Goal: Obtain resource: Download file/media

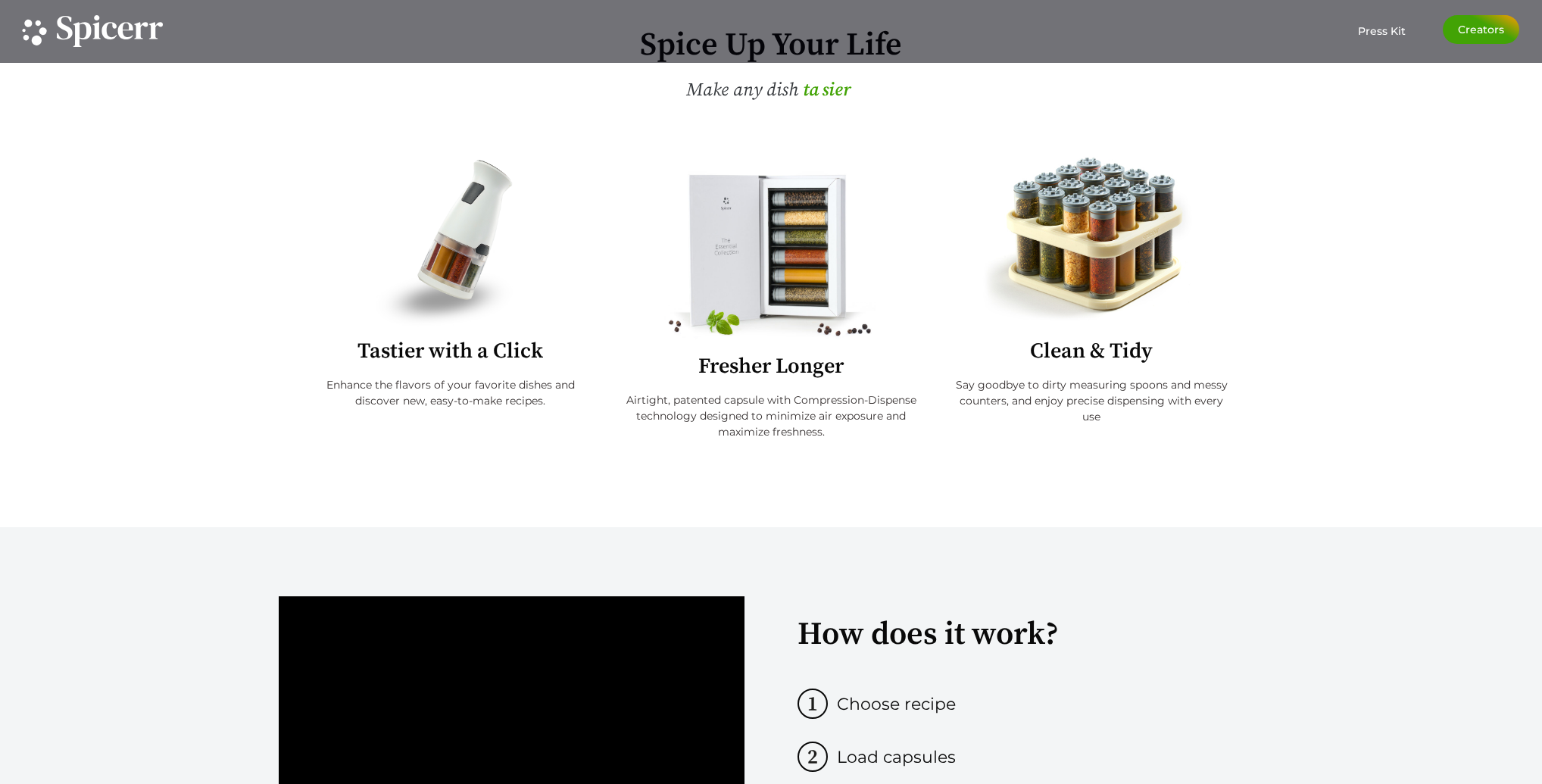
scroll to position [136, 0]
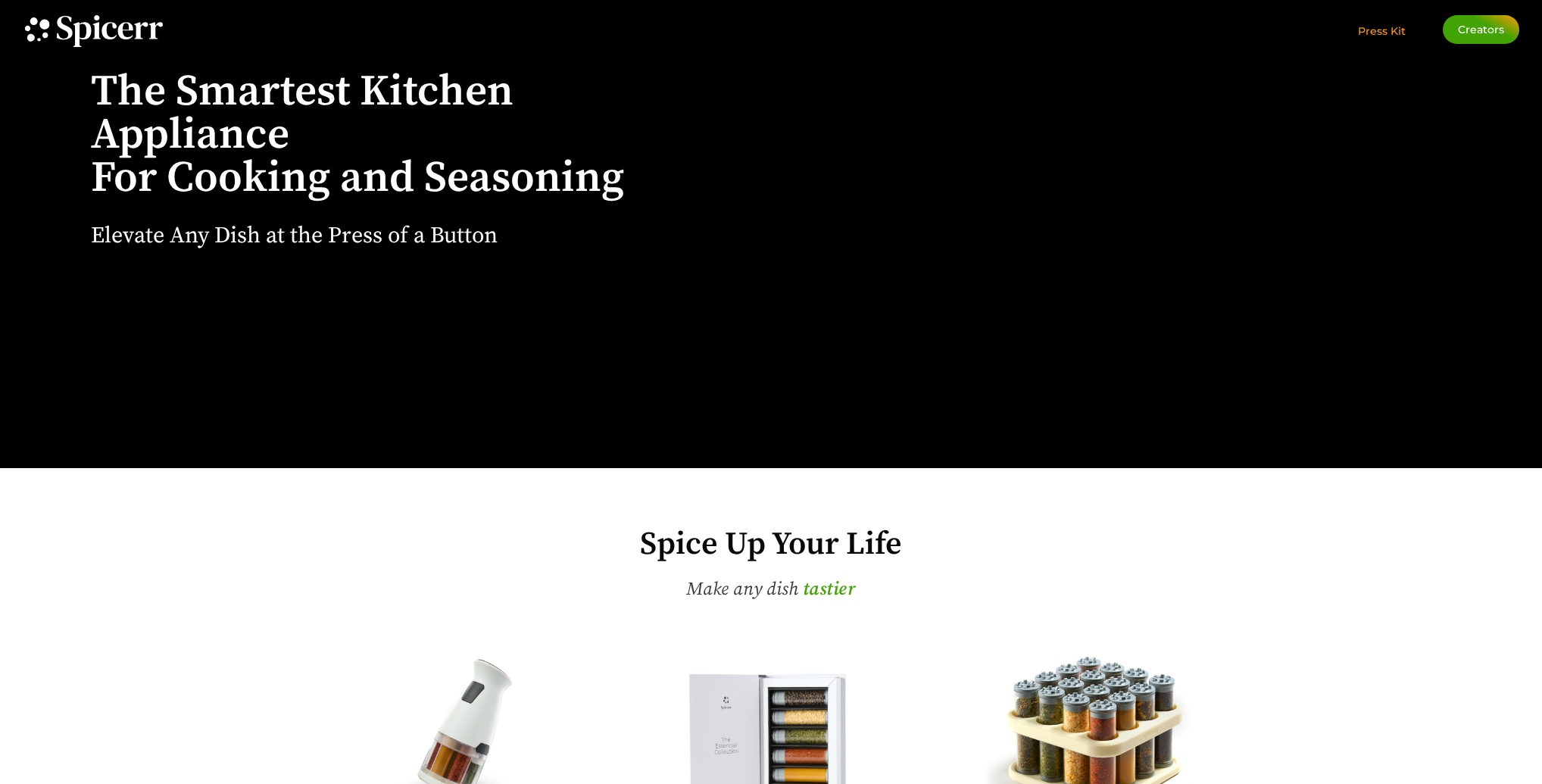
click at [1387, 31] on span "Press Kit" at bounding box center [1381, 31] width 48 height 14
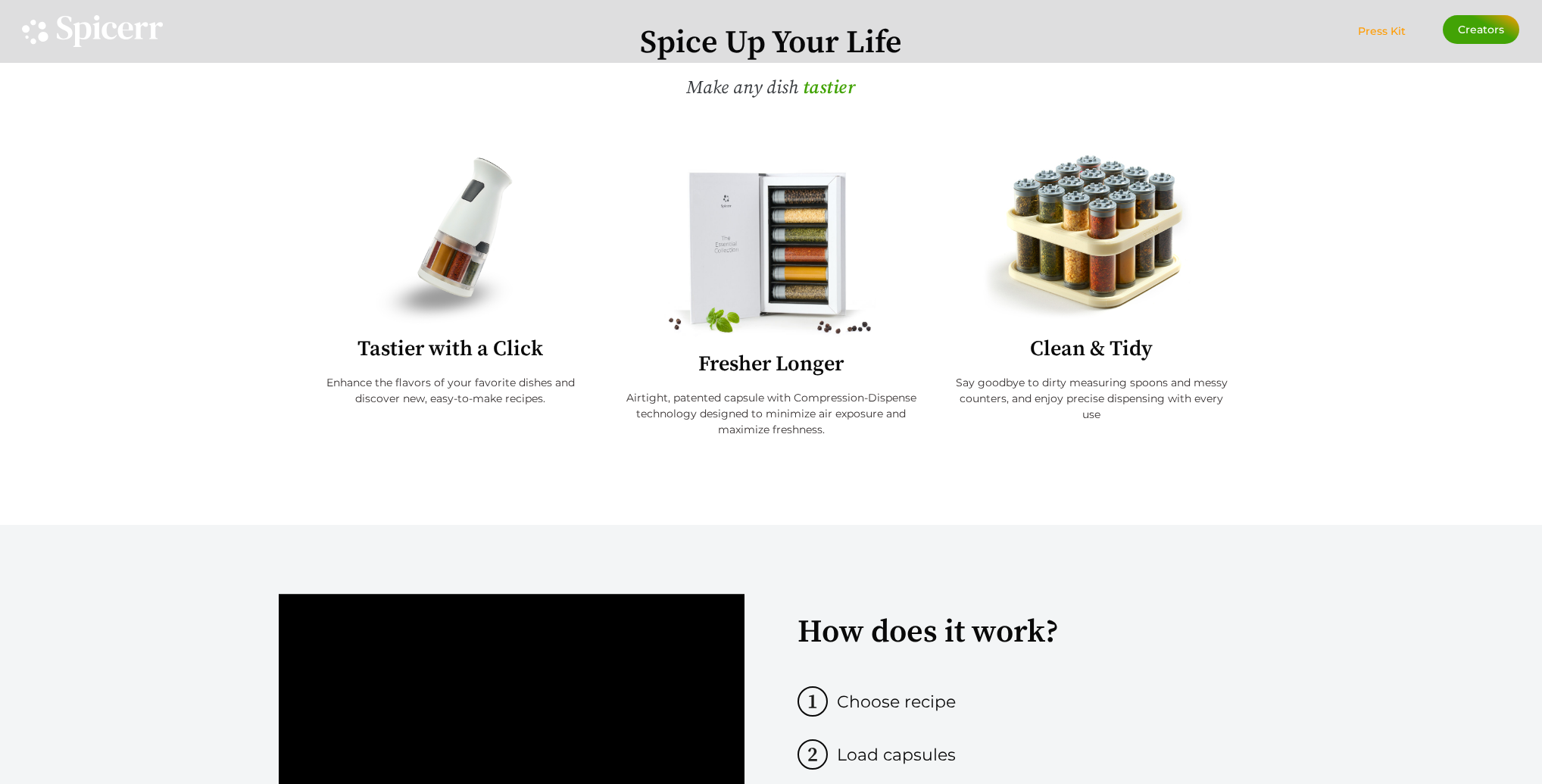
scroll to position [595, 0]
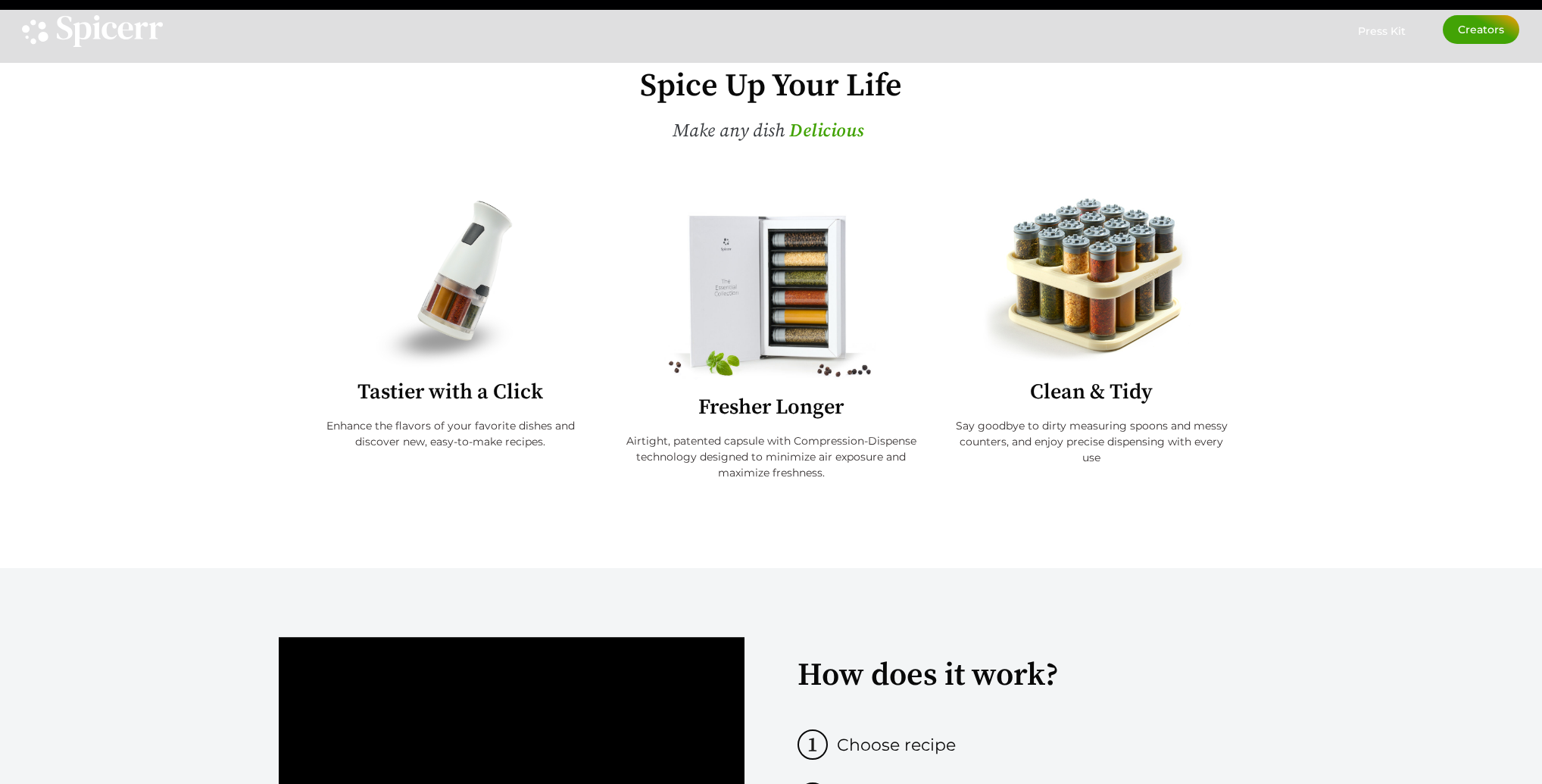
click at [1100, 287] on img at bounding box center [1091, 282] width 225 height 169
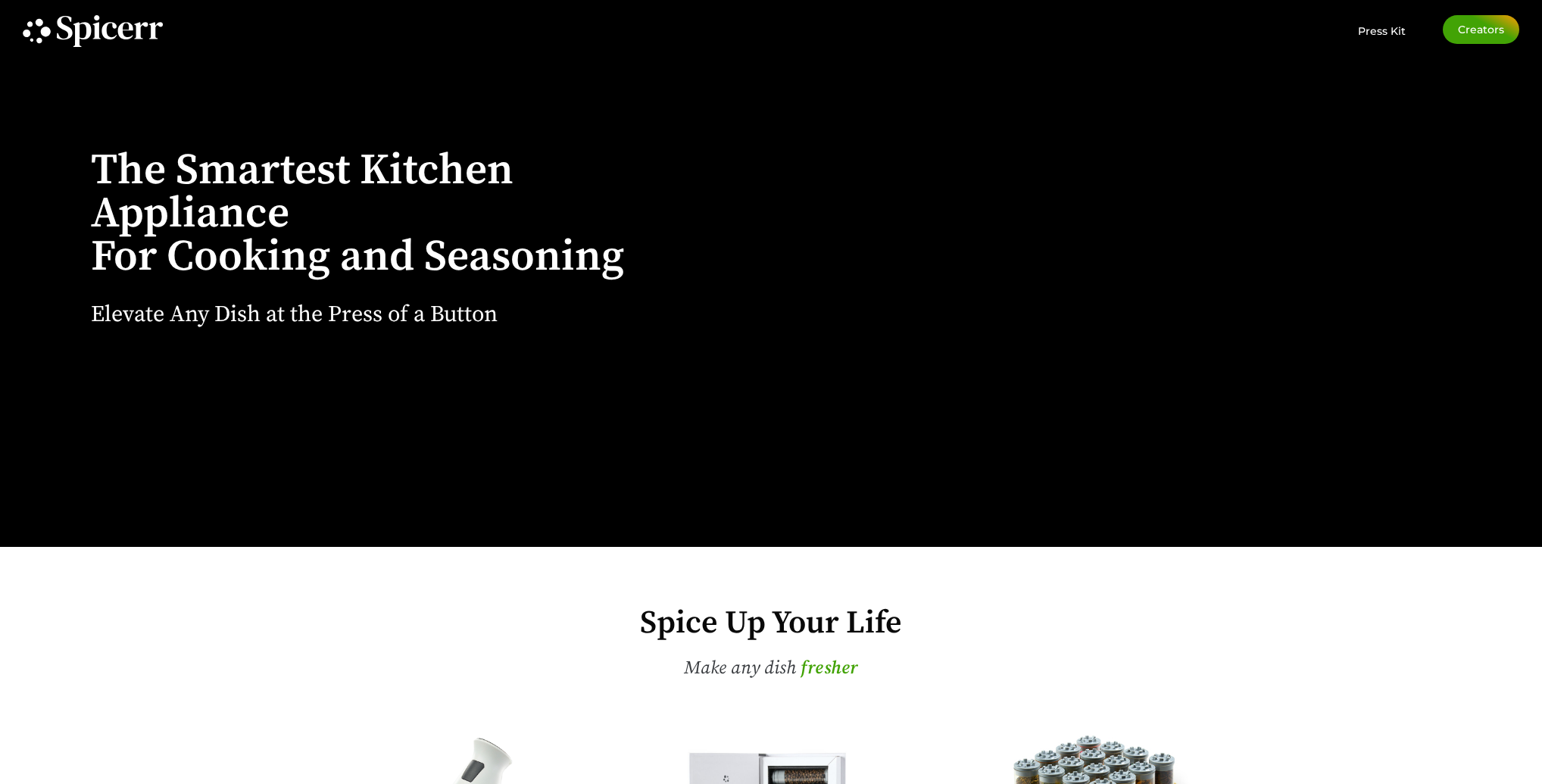
scroll to position [0, 0]
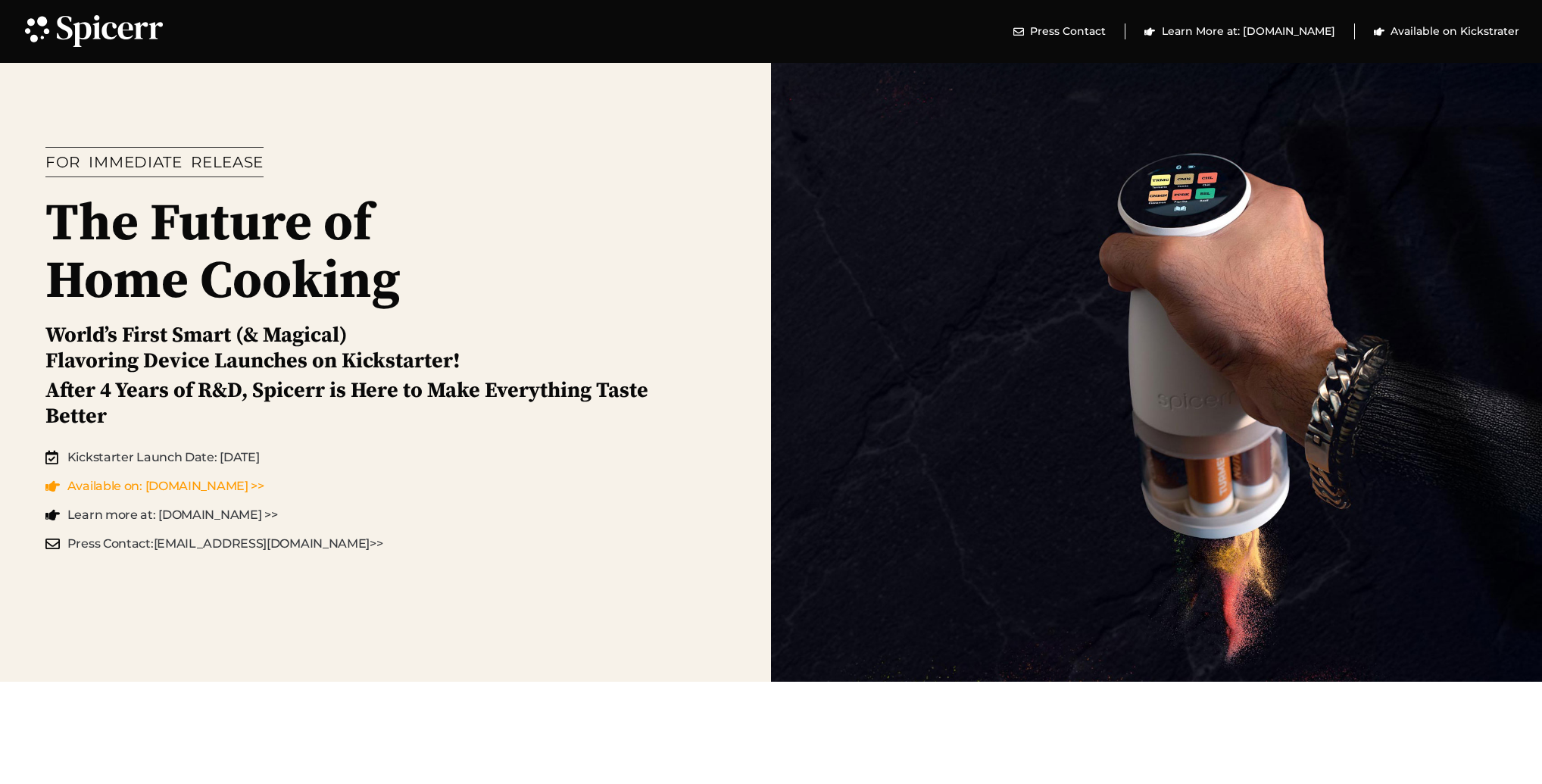
click at [217, 480] on span "Available on: Kickstarter.com >>" at bounding box center [164, 485] width 201 height 18
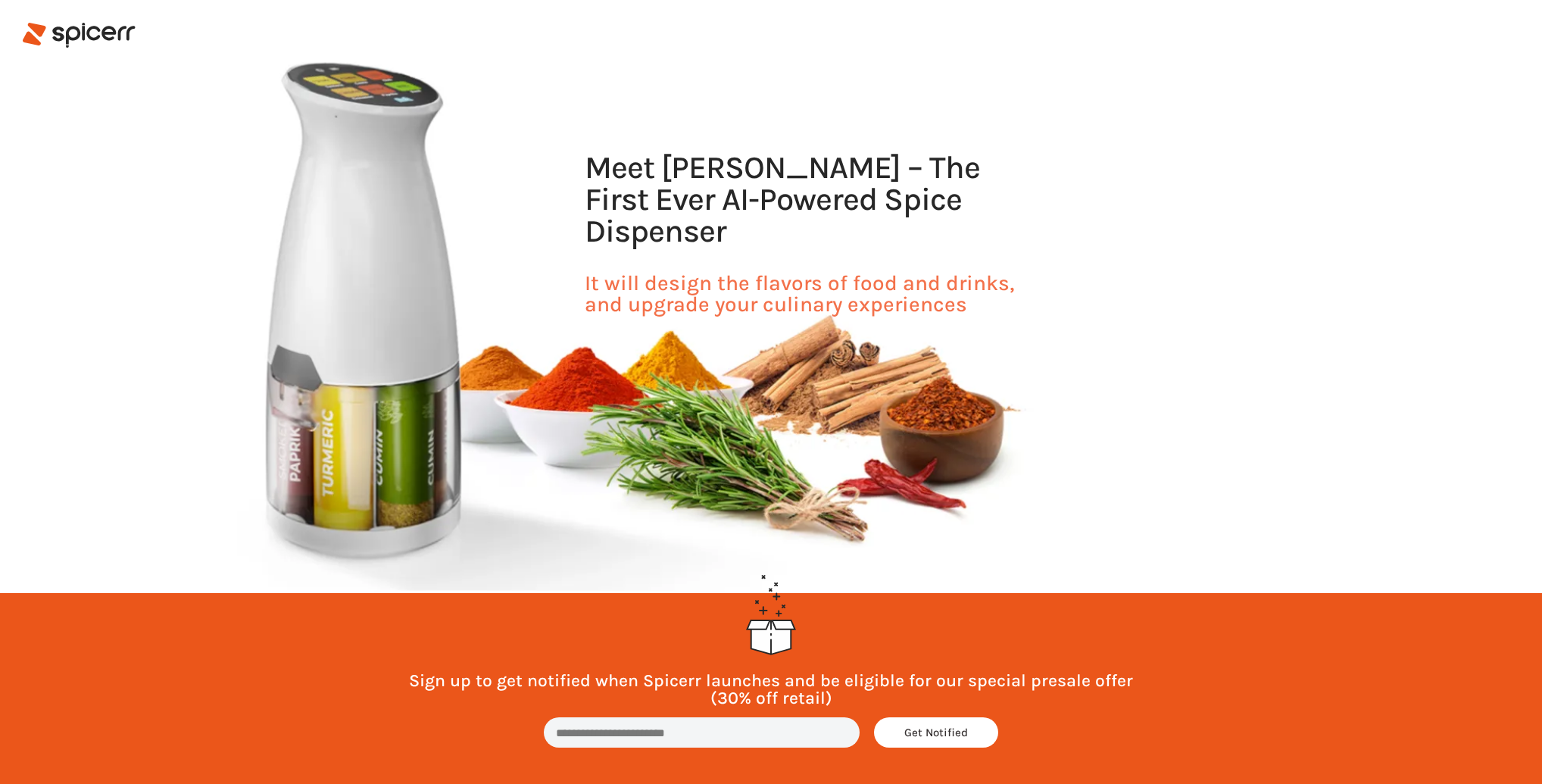
click at [34, 41] on icon at bounding box center [34, 34] width 24 height 23
